Goal: Navigation & Orientation: Find specific page/section

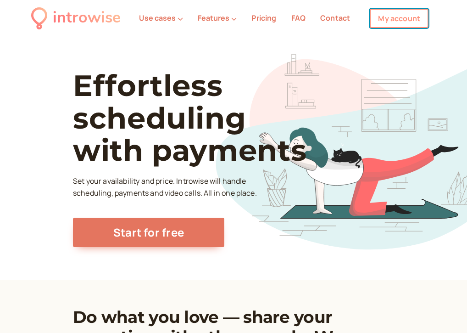
click at [407, 12] on link "My account" at bounding box center [399, 18] width 59 height 19
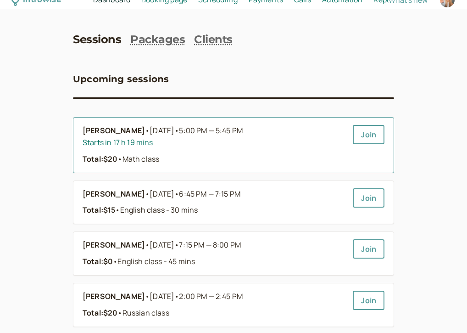
scroll to position [7, 0]
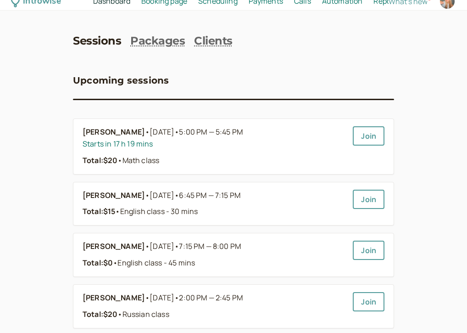
click at [230, 6] on link "Scheduling Scheduling" at bounding box center [217, 1] width 39 height 12
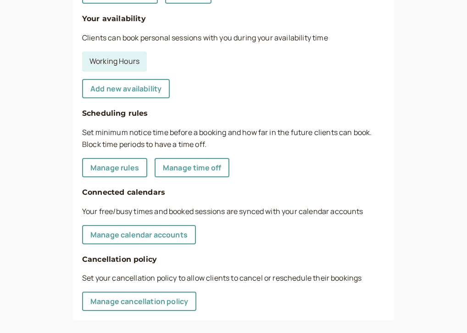
scroll to position [274, 0]
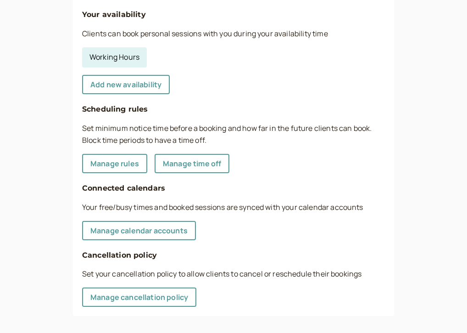
click at [143, 56] on link "Working Hours" at bounding box center [114, 57] width 65 height 20
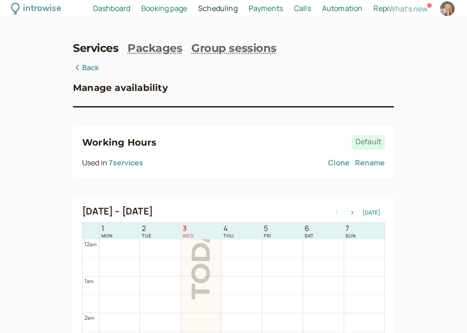
scroll to position [40, 0]
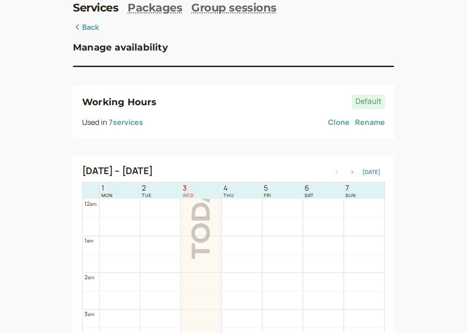
click at [356, 172] on icon "button" at bounding box center [352, 172] width 11 height 4
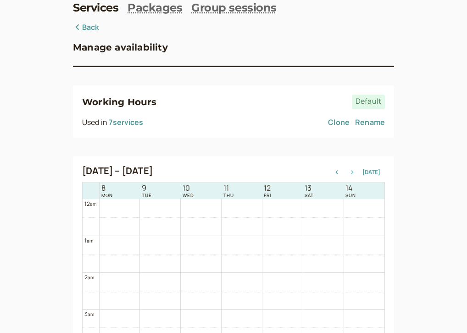
scroll to position [294, 0]
click at [356, 172] on icon "button" at bounding box center [352, 172] width 11 height 4
click at [358, 171] on icon "button" at bounding box center [352, 172] width 11 height 4
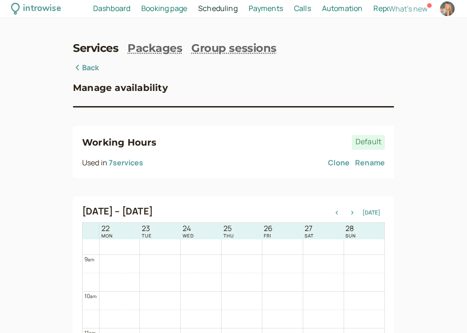
click at [118, 6] on span "Dashboard" at bounding box center [111, 8] width 37 height 10
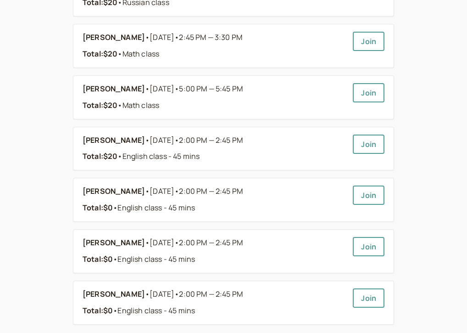
scroll to position [316, 0]
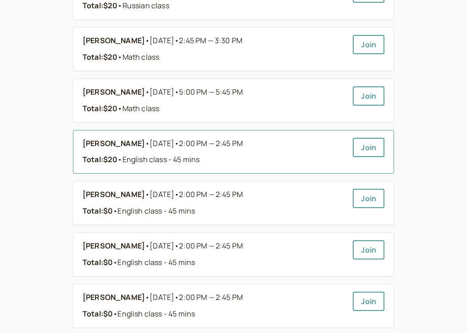
click at [161, 165] on div "Total: $20 • English class - 45 mins" at bounding box center [214, 160] width 263 height 12
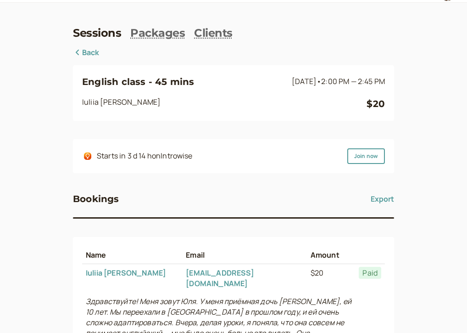
scroll to position [11, 0]
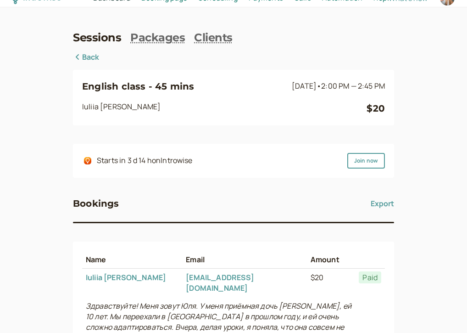
click at [84, 58] on link "Back" at bounding box center [86, 57] width 27 height 12
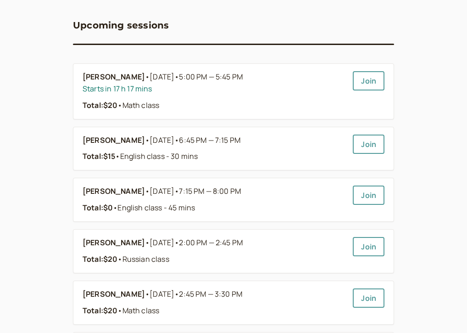
scroll to position [60, 0]
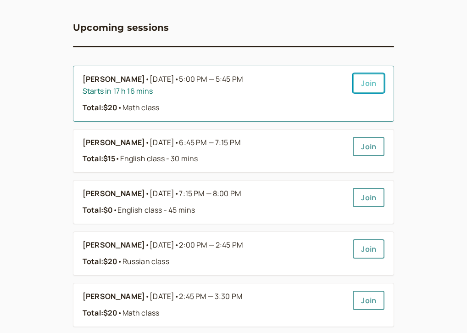
click at [380, 80] on link "Join" at bounding box center [369, 82] width 32 height 19
click at [104, 75] on b "[PERSON_NAME]" at bounding box center [114, 79] width 62 height 12
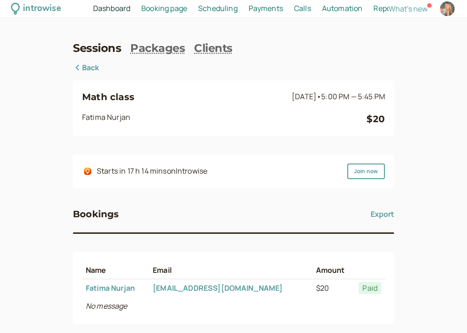
click at [91, 70] on link "Back" at bounding box center [86, 68] width 27 height 12
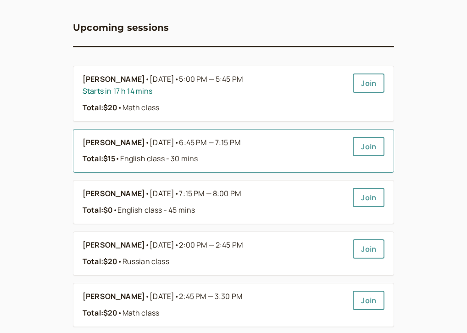
click at [109, 141] on b "[PERSON_NAME]" at bounding box center [114, 143] width 62 height 12
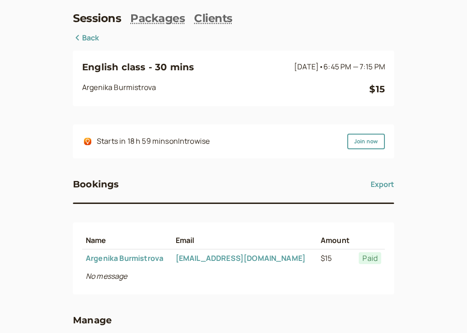
scroll to position [28, 0]
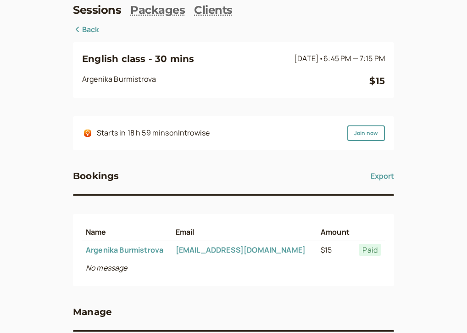
click at [85, 28] on link "Back" at bounding box center [86, 30] width 27 height 12
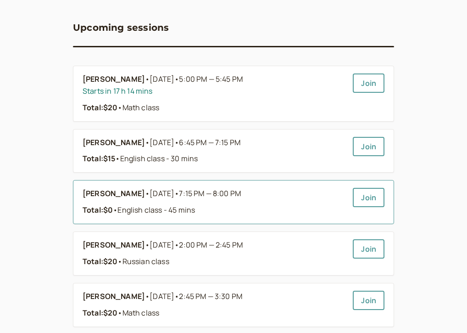
scroll to position [63, 0]
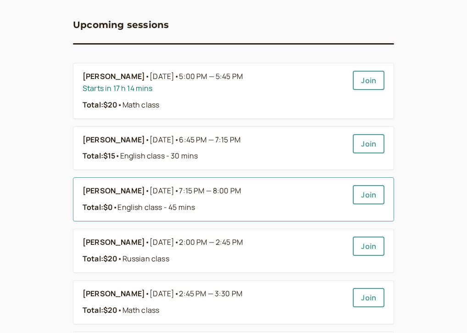
click at [101, 189] on b "[PERSON_NAME]" at bounding box center [114, 191] width 62 height 12
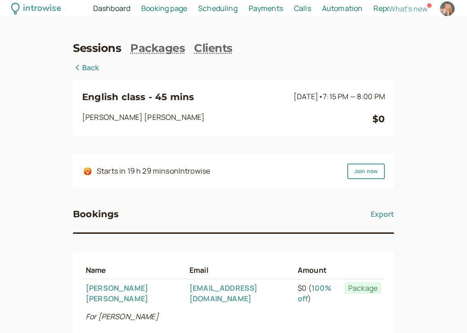
click at [99, 68] on link "Back" at bounding box center [86, 68] width 27 height 12
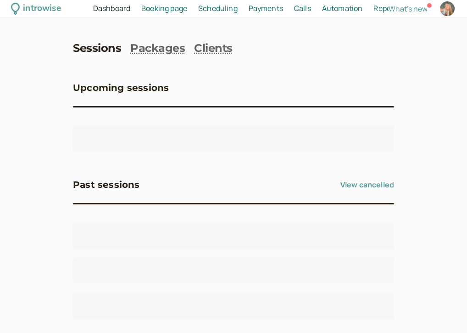
scroll to position [63, 0]
